Goal: Information Seeking & Learning: Understand process/instructions

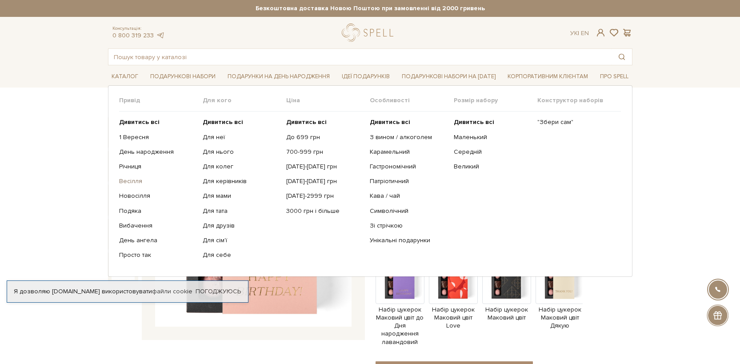
click at [129, 180] on link "Весілля" at bounding box center [157, 181] width 77 height 8
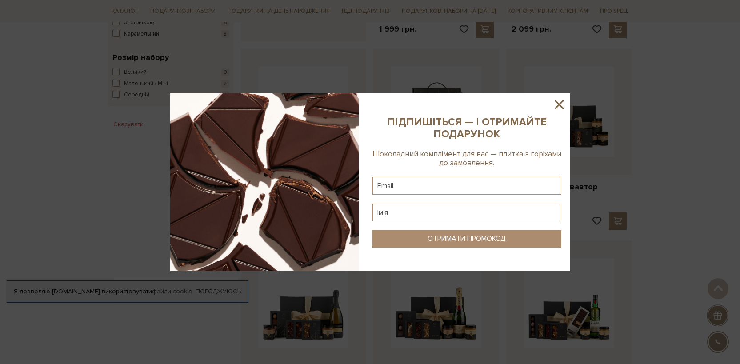
scroll to position [494, 0]
click at [562, 103] on icon at bounding box center [559, 104] width 15 height 15
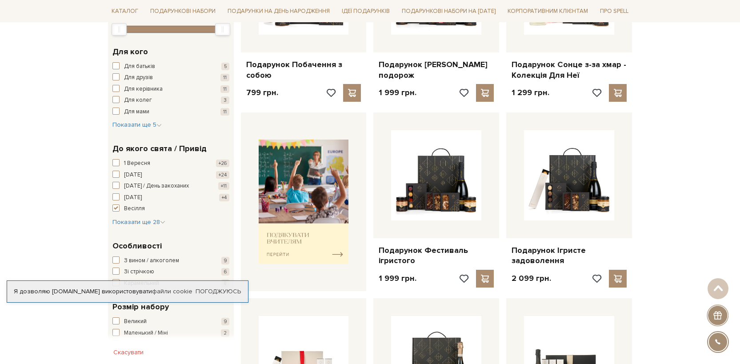
scroll to position [0, 0]
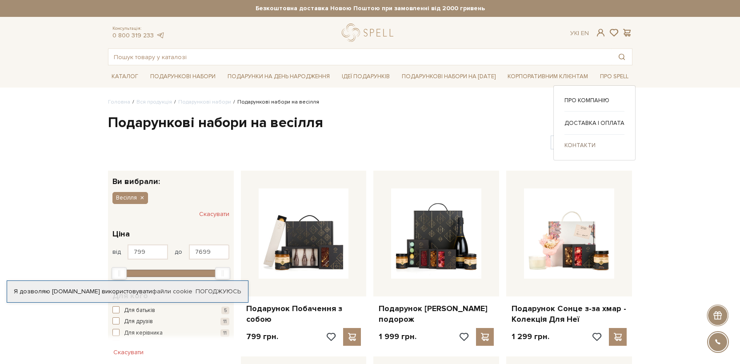
click at [584, 145] on link "Контакти" at bounding box center [595, 145] width 60 height 8
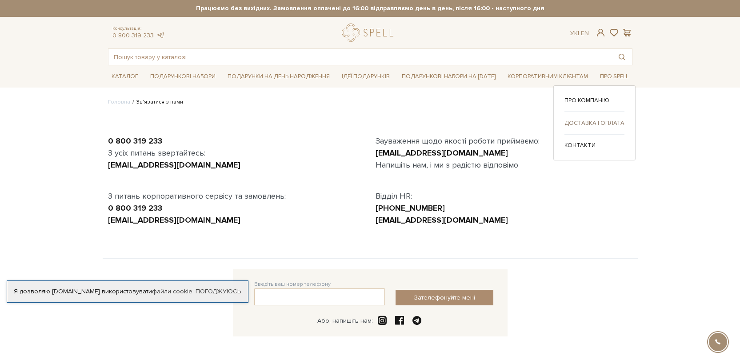
click at [589, 122] on link "Доставка і оплата" at bounding box center [595, 123] width 60 height 8
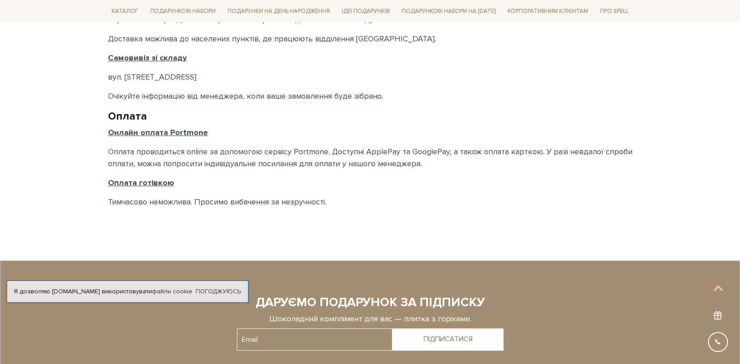
scroll to position [488, 0]
